Goal: Information Seeking & Learning: Learn about a topic

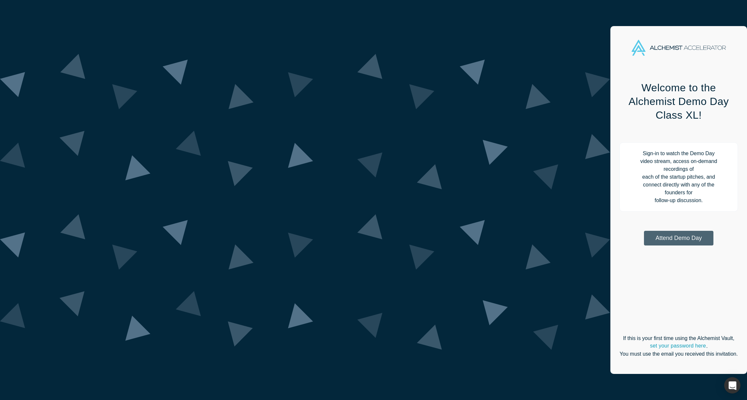
click at [644, 231] on button "Attend Demo Day" at bounding box center [678, 238] width 69 height 15
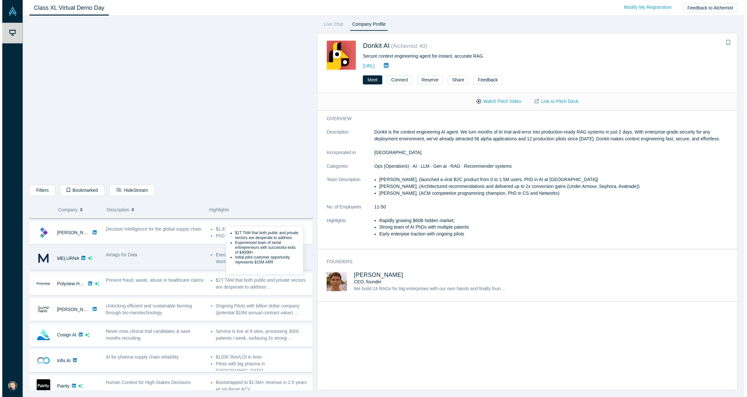
scroll to position [22, 0]
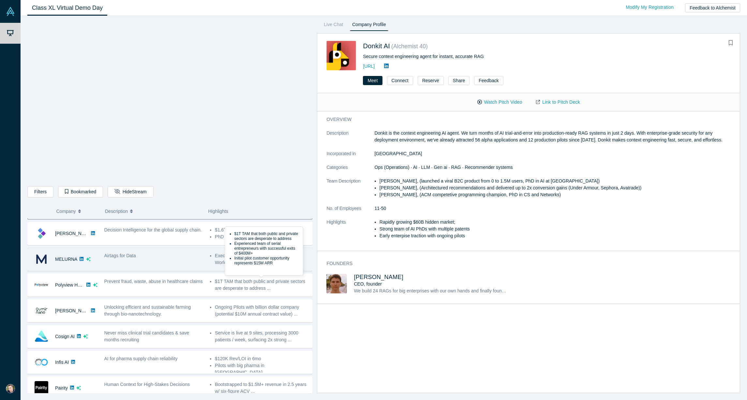
click at [181, 266] on div "Airtags for Data" at bounding box center [154, 259] width 106 height 21
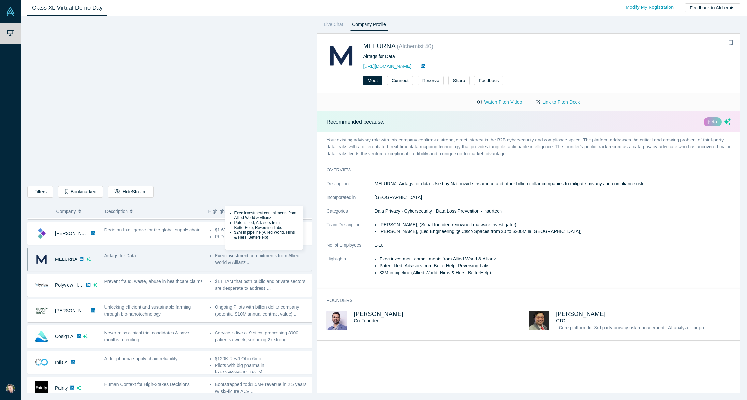
click at [248, 259] on li "Exec investment commitments from Allied World & Allianz ..." at bounding box center [262, 259] width 94 height 14
click at [176, 257] on div "Airtags for Data" at bounding box center [153, 255] width 99 height 7
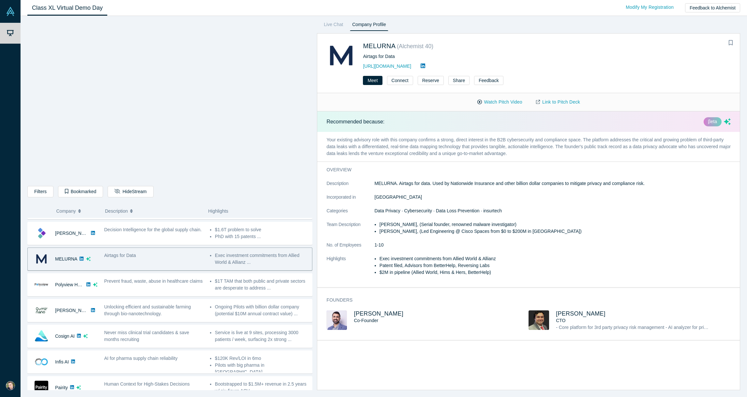
drag, startPoint x: 341, startPoint y: 29, endPoint x: 345, endPoint y: 32, distance: 5.1
click at [345, 32] on li "Live Chat" at bounding box center [333, 27] width 28 height 12
